Goal: Transaction & Acquisition: Purchase product/service

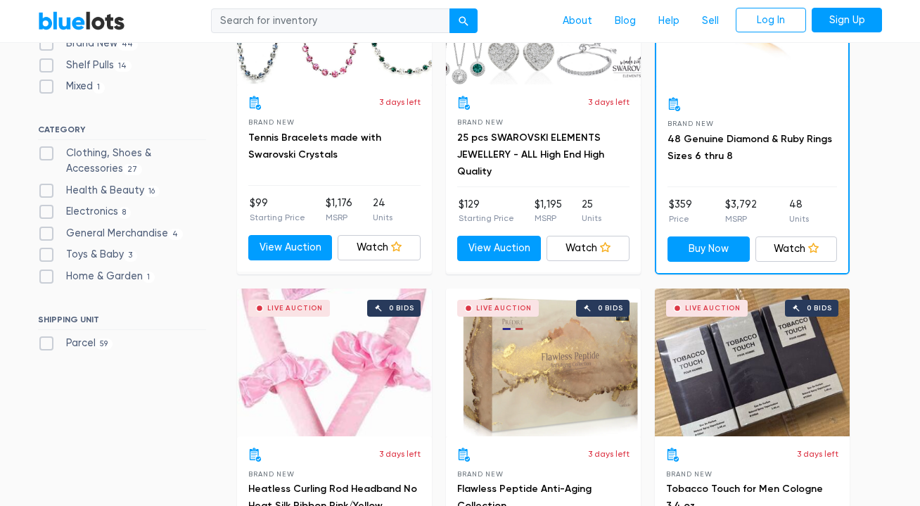
scroll to position [563, 0]
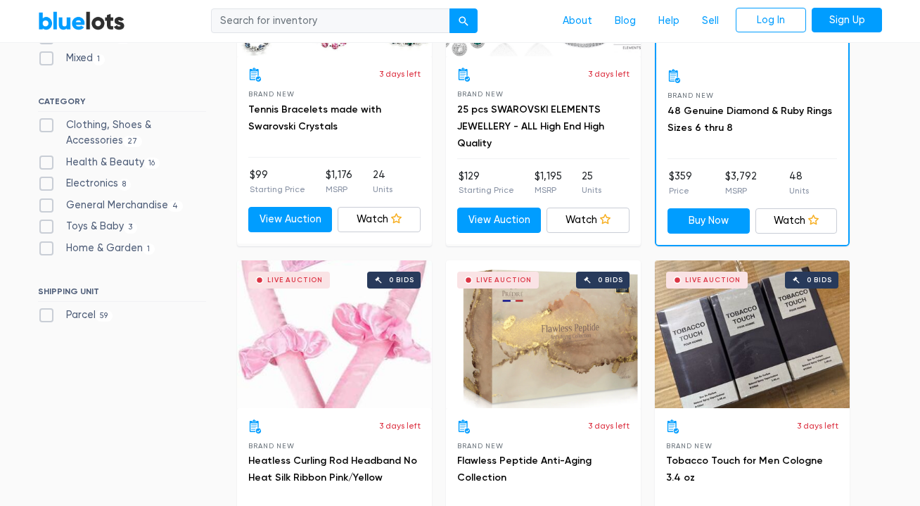
click at [51, 249] on label "Home & Garden 1" at bounding box center [96, 248] width 117 height 15
click at [47, 249] on Garden"] "Home & Garden 1" at bounding box center [42, 245] width 9 height 9
checkbox Garden"] "true"
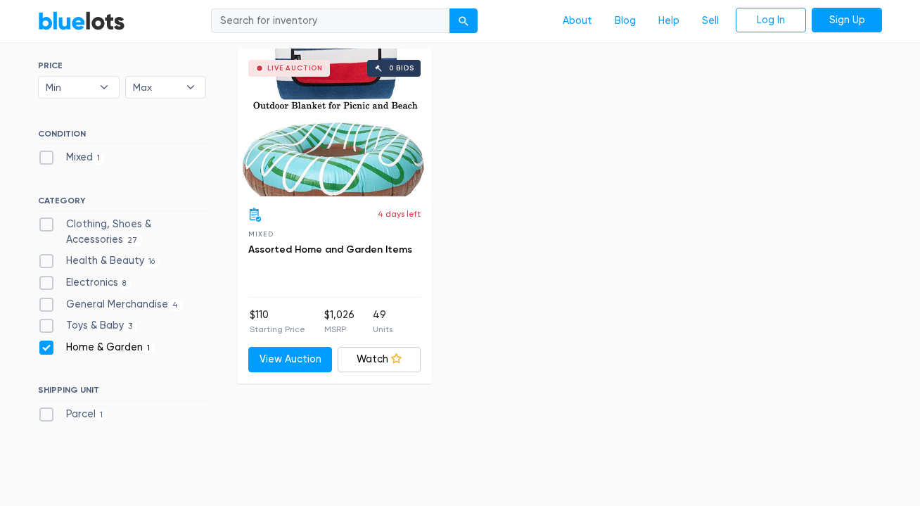
scroll to position [419, 0]
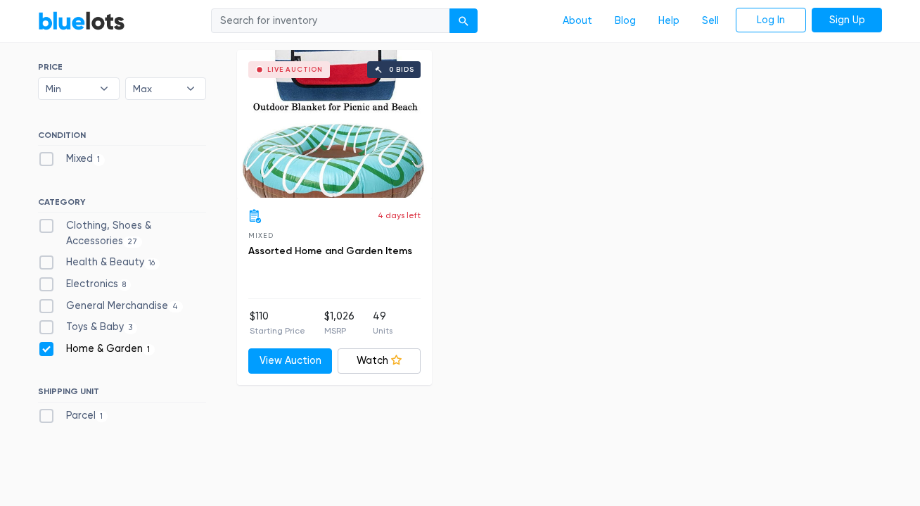
click at [48, 305] on label "General Merchandise 4" at bounding box center [110, 305] width 145 height 15
click at [47, 305] on Merchandise"] "General Merchandise 4" at bounding box center [42, 302] width 9 height 9
checkbox Merchandise"] "true"
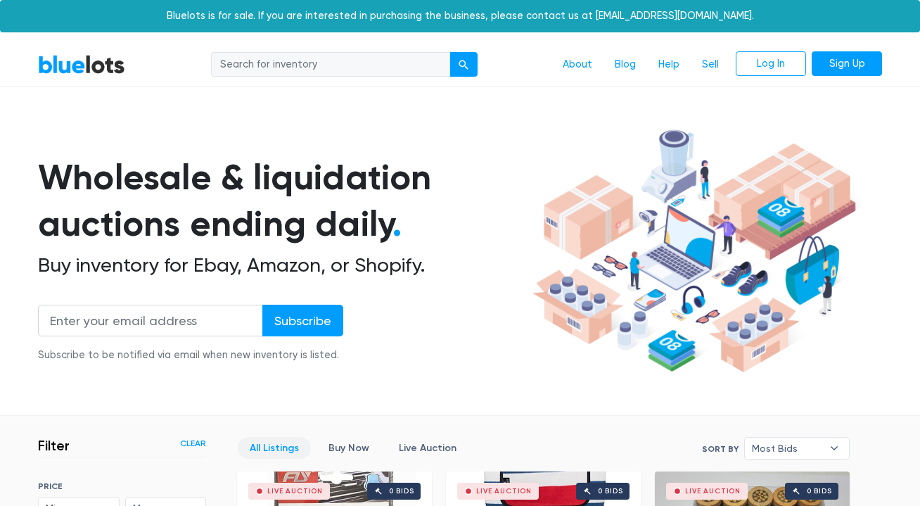
click at [244, 58] on input "search" at bounding box center [330, 64] width 239 height 25
type input "pressure washer"
click at [449, 52] on button "submit" at bounding box center [463, 64] width 28 height 25
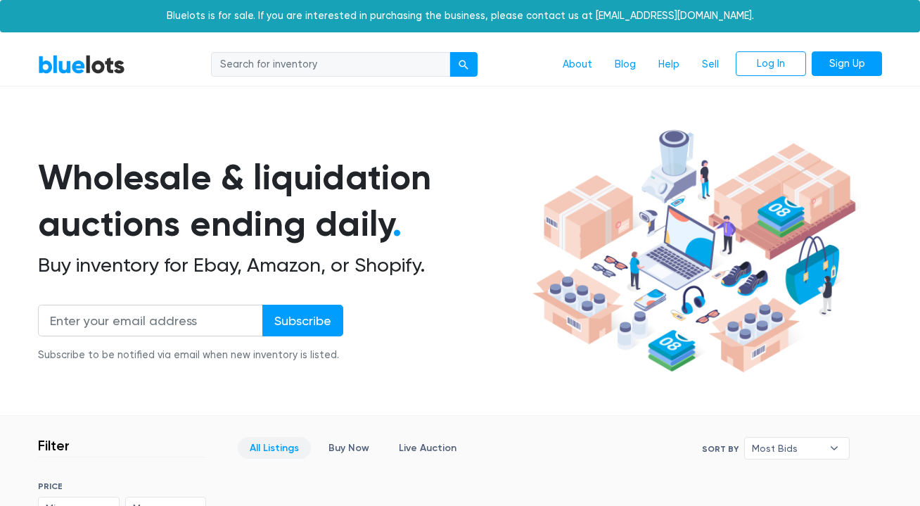
click at [245, 64] on input "search" at bounding box center [330, 64] width 239 height 25
type input "pressure washer"
click at [463, 72] on button "submit" at bounding box center [463, 64] width 28 height 25
